Goal: Find specific fact: Find specific fact

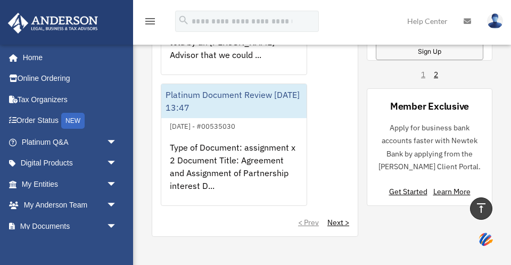
scroll to position [562, 0]
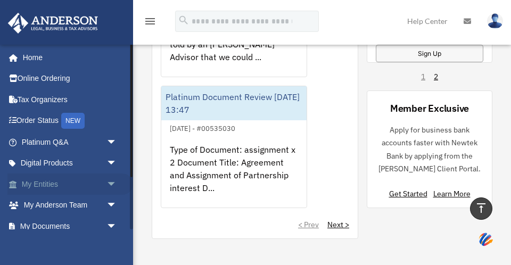
click at [56, 179] on link "My Entities arrow_drop_down" at bounding box center [70, 183] width 126 height 21
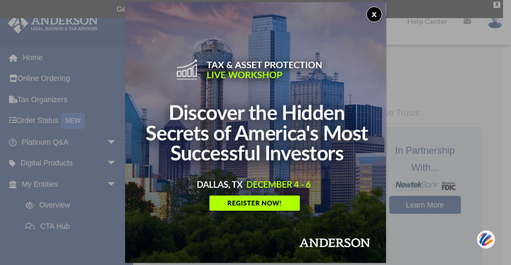
click at [376, 15] on button "x" at bounding box center [374, 14] width 16 height 16
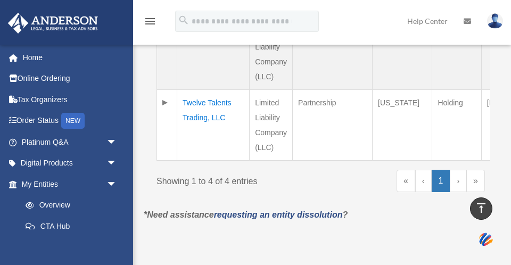
scroll to position [500, 0]
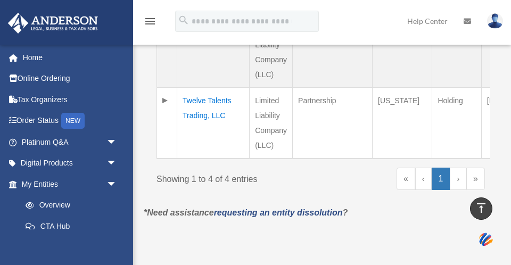
click at [191, 130] on td "Twelve Talents Trading, LLC" at bounding box center [213, 122] width 72 height 71
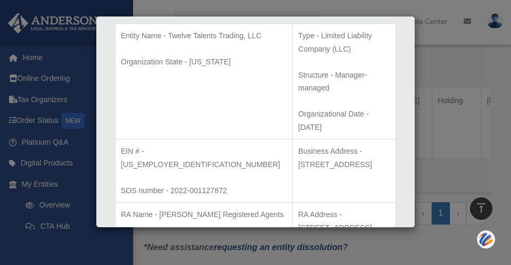
scroll to position [235, 0]
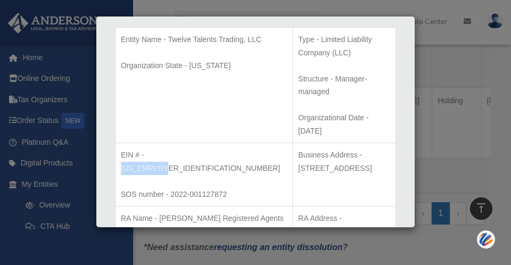
drag, startPoint x: 146, startPoint y: 114, endPoint x: 193, endPoint y: 112, distance: 46.8
click at [194, 148] on p "EIN # - 88-2870055" at bounding box center [204, 161] width 166 height 26
copy p "88-2870055"
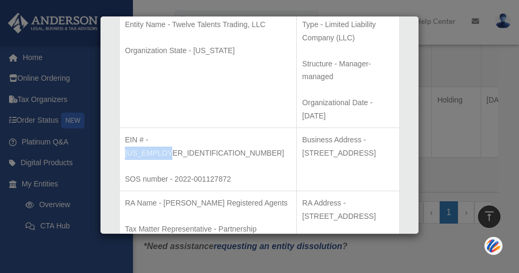
scroll to position [248, 0]
